Goal: Check status: Check status

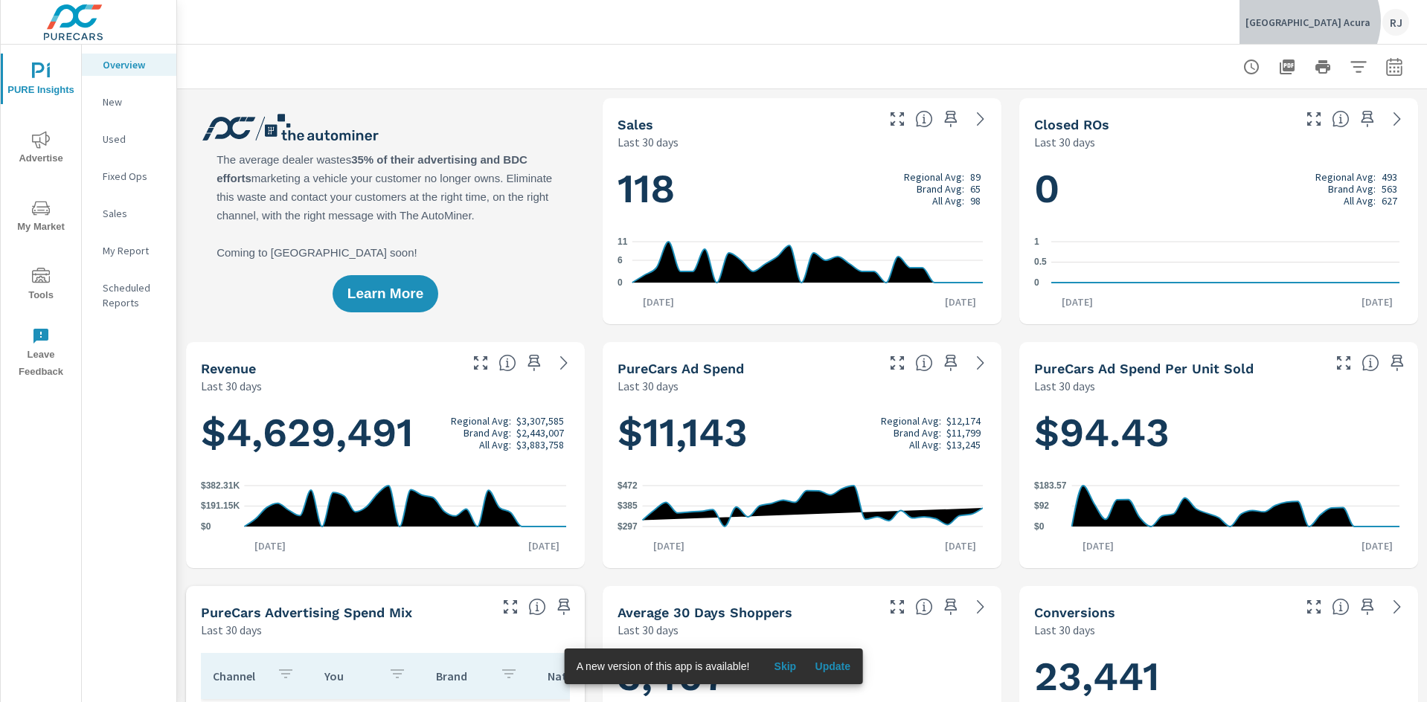
click at [1351, 21] on p "[GEOGRAPHIC_DATA] Acura" at bounding box center [1308, 22] width 125 height 13
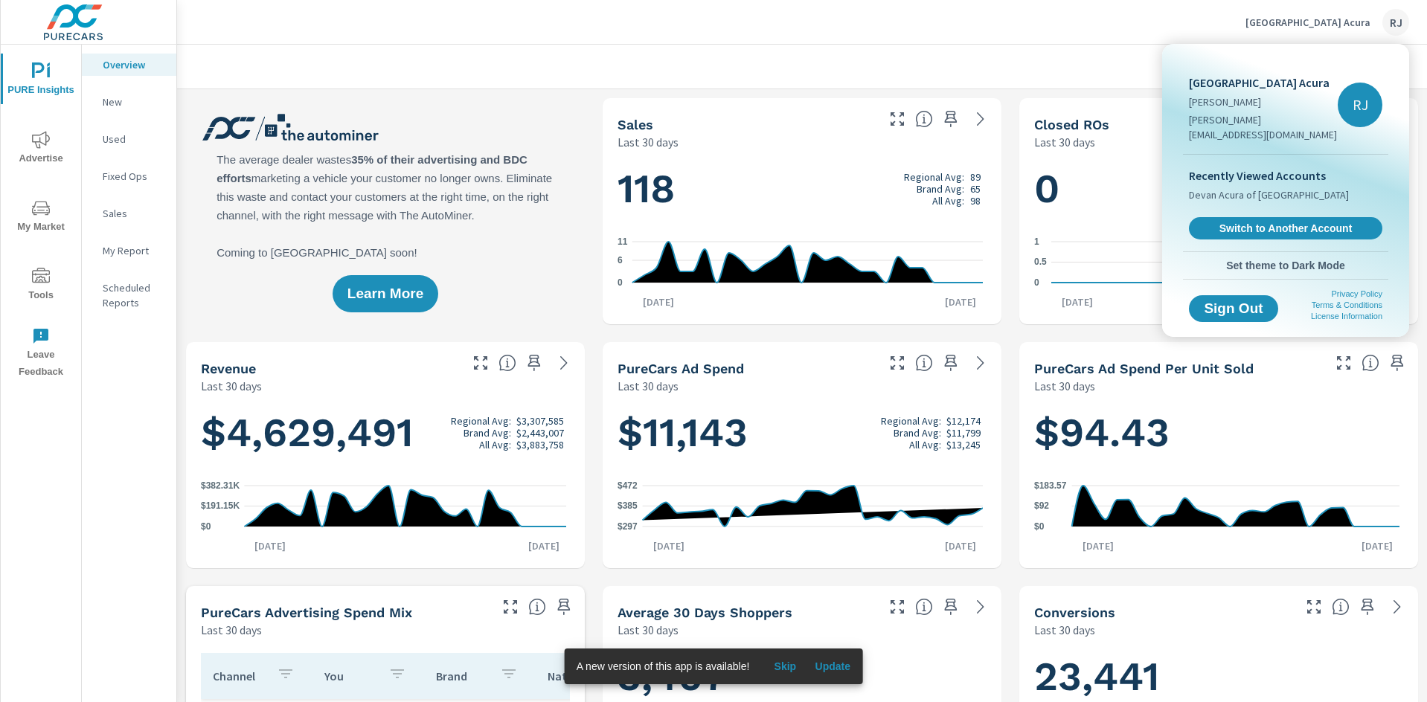
scroll to position [1, 0]
click at [1264, 221] on link "Switch to Another Account" at bounding box center [1285, 228] width 199 height 23
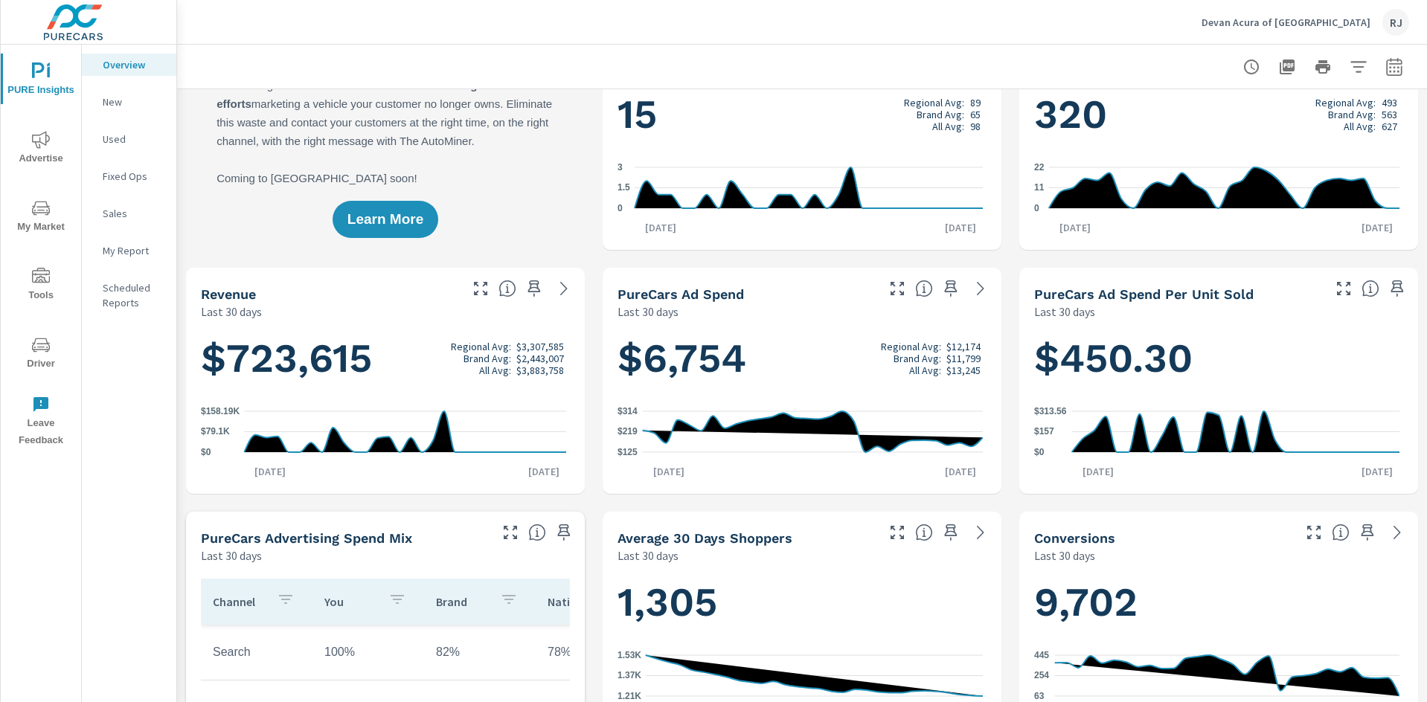
scroll to position [2322, 0]
click at [977, 286] on icon at bounding box center [980, 288] width 7 height 13
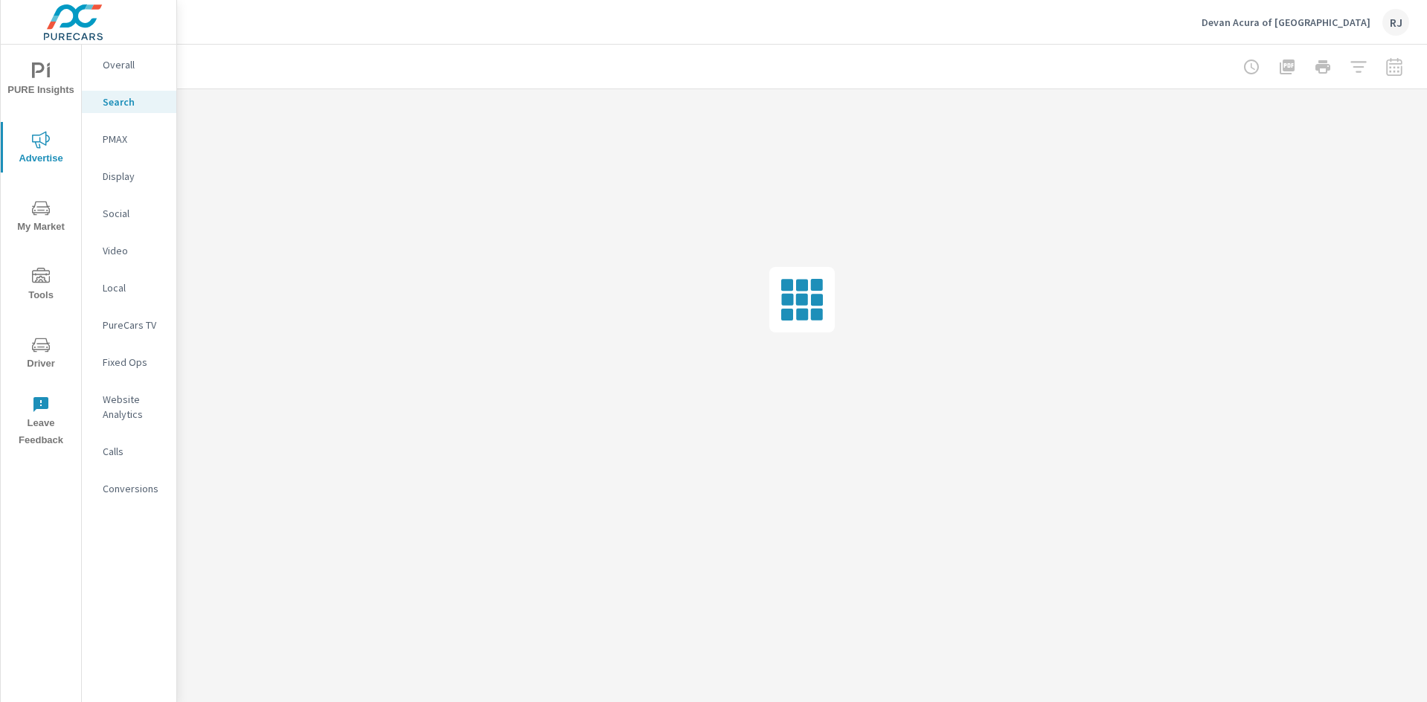
click at [1395, 71] on div at bounding box center [1323, 67] width 173 height 30
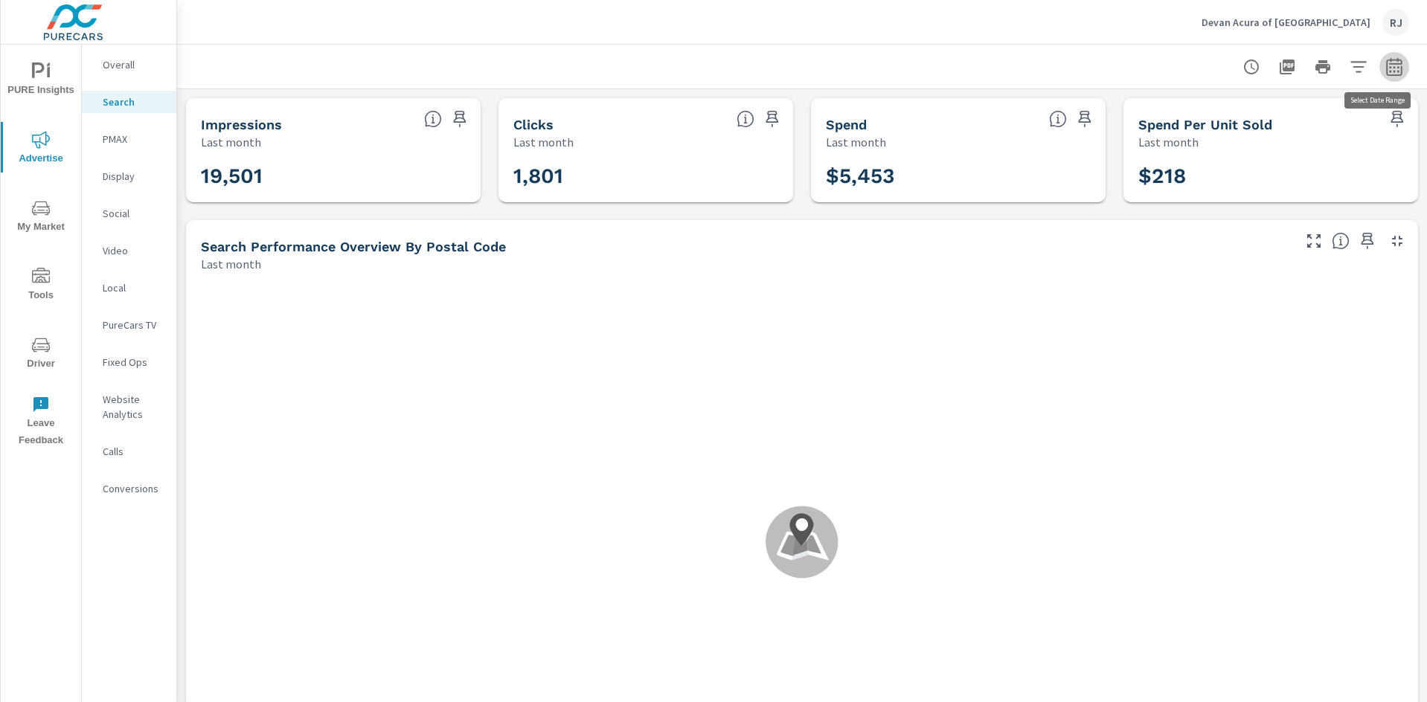
click at [1390, 67] on icon "button" at bounding box center [1394, 66] width 16 height 18
select select "Last month"
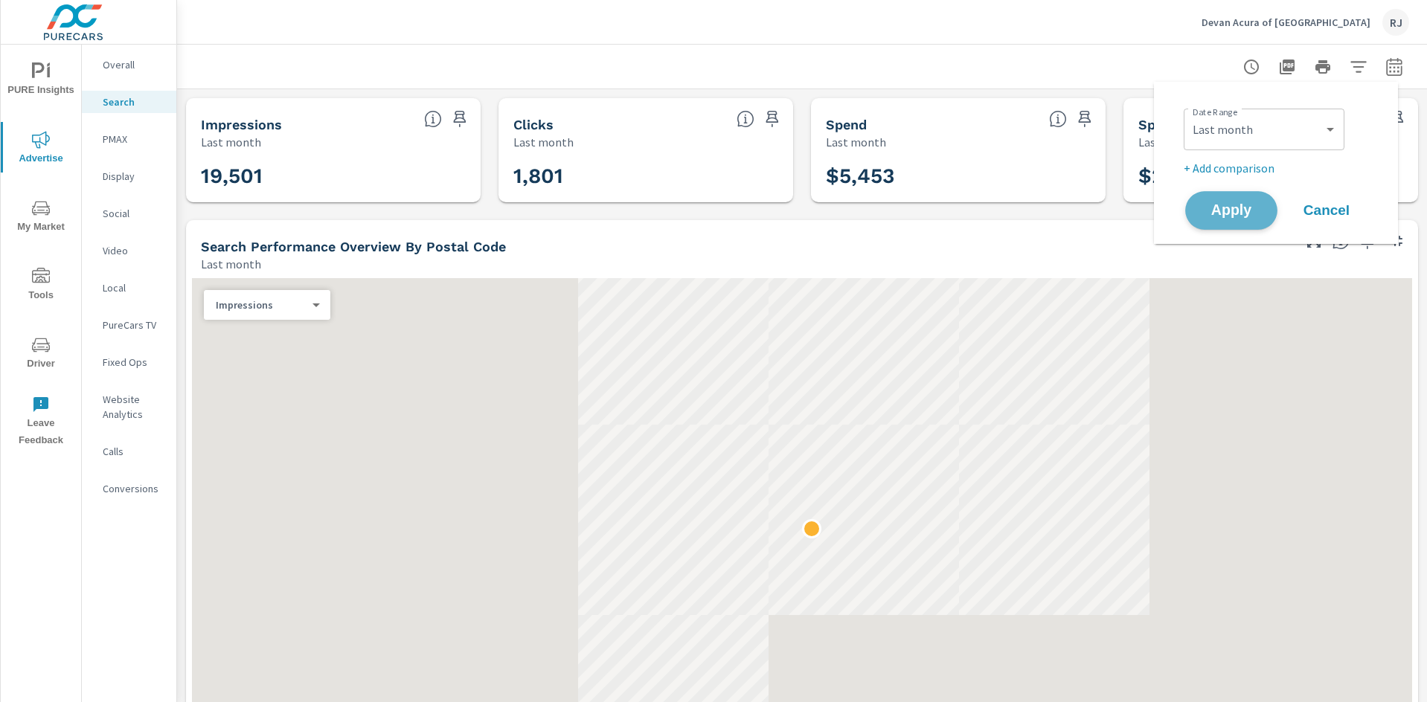
click at [1219, 223] on button "Apply" at bounding box center [1231, 210] width 92 height 39
